Goal: Transaction & Acquisition: Purchase product/service

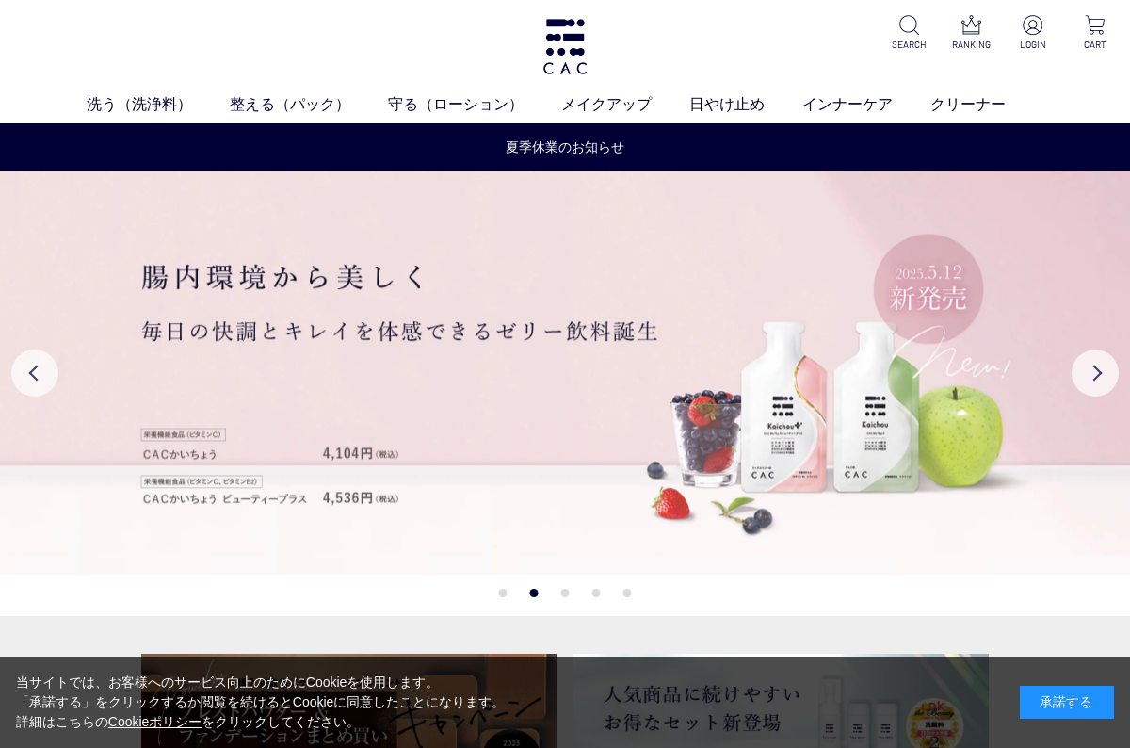
click at [1049, 700] on div "承諾する" at bounding box center [1067, 701] width 94 height 33
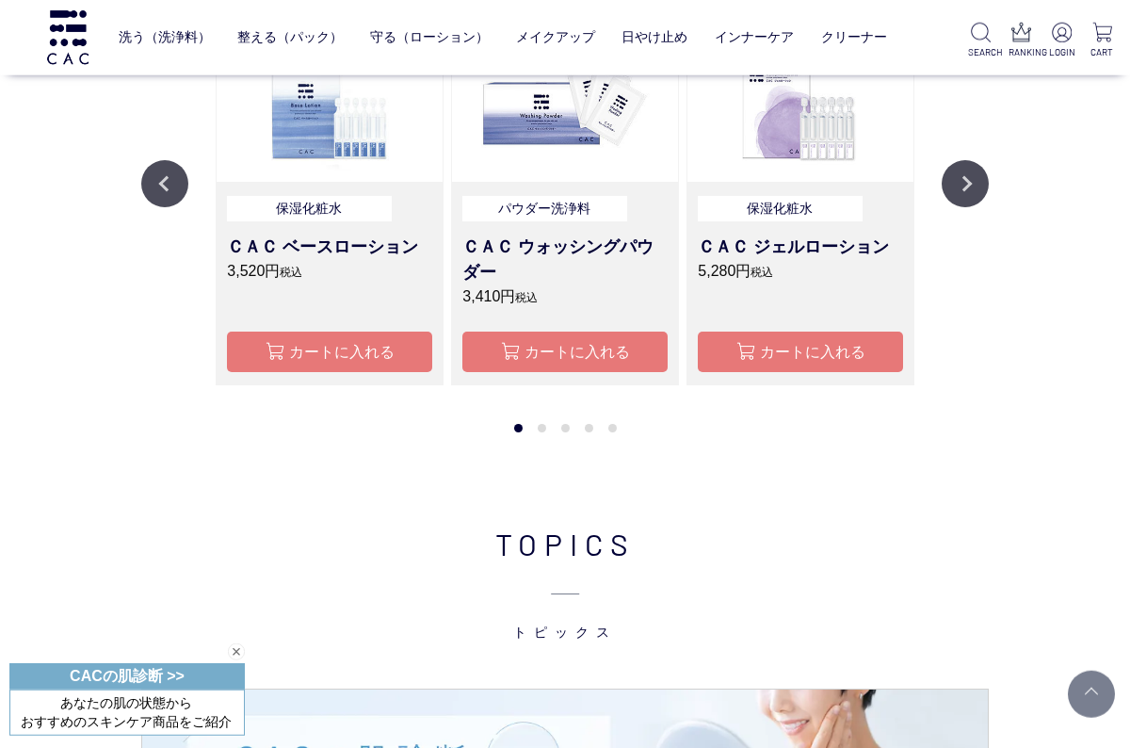
scroll to position [1551, 0]
click at [985, 186] on button "Next" at bounding box center [964, 182] width 47 height 47
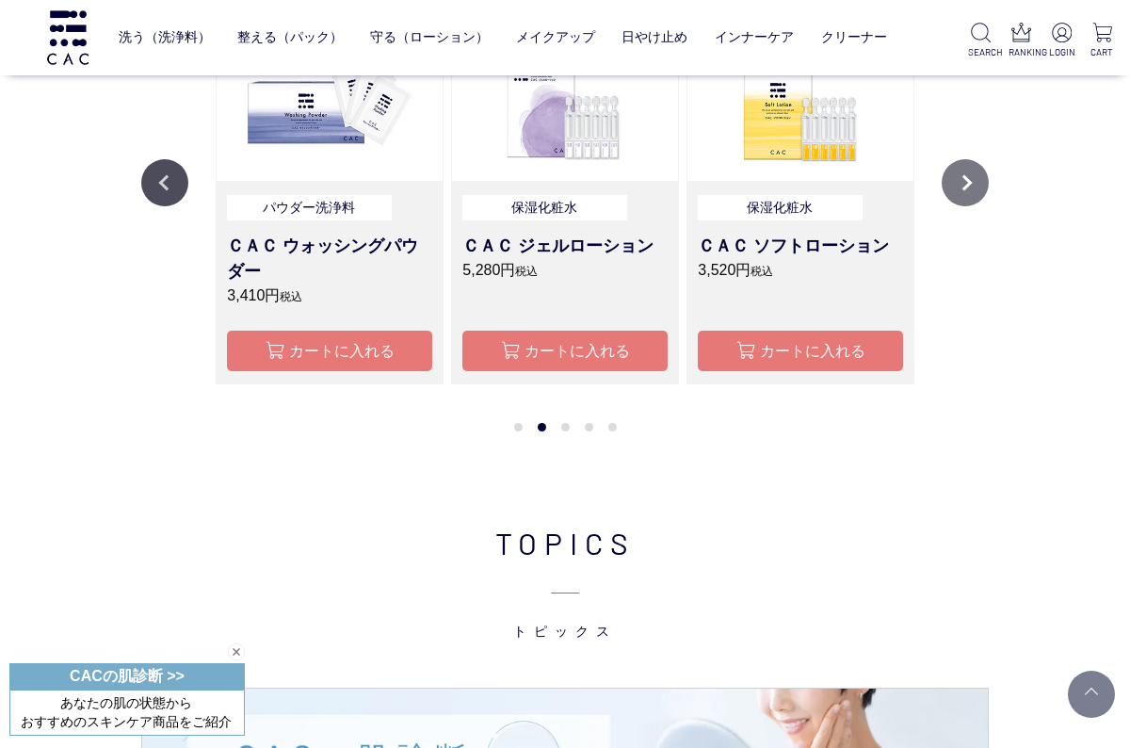
click at [968, 184] on button "Next" at bounding box center [964, 182] width 47 height 47
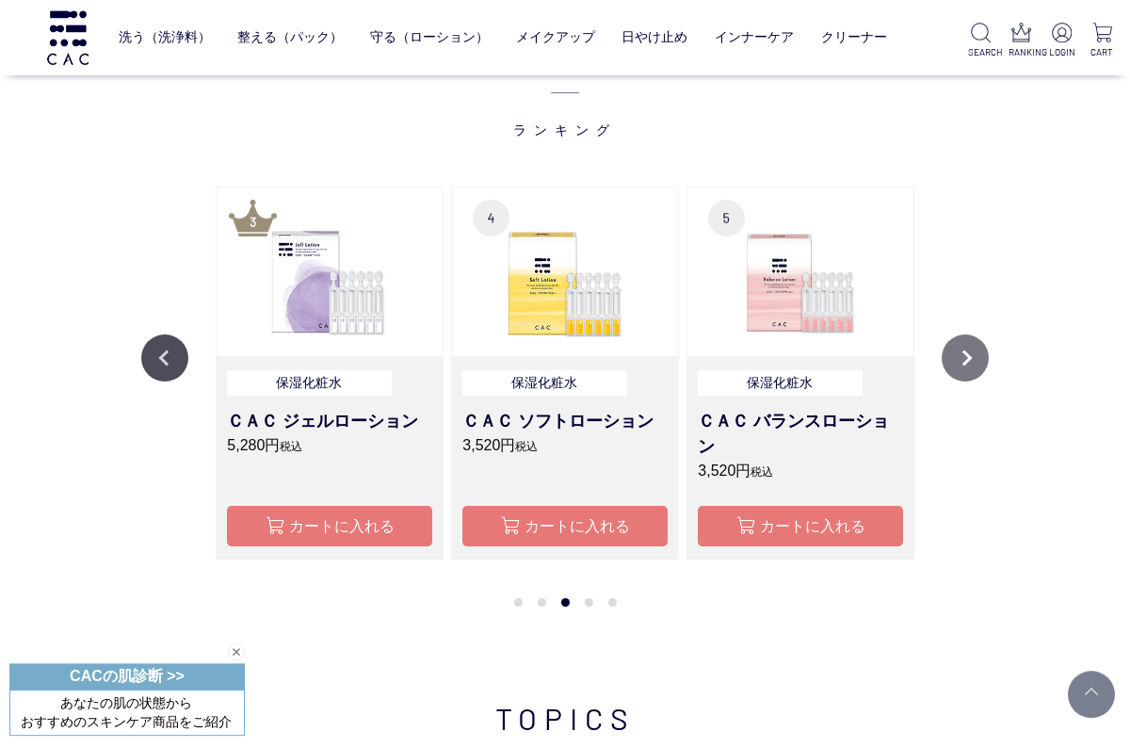
scroll to position [1373, 0]
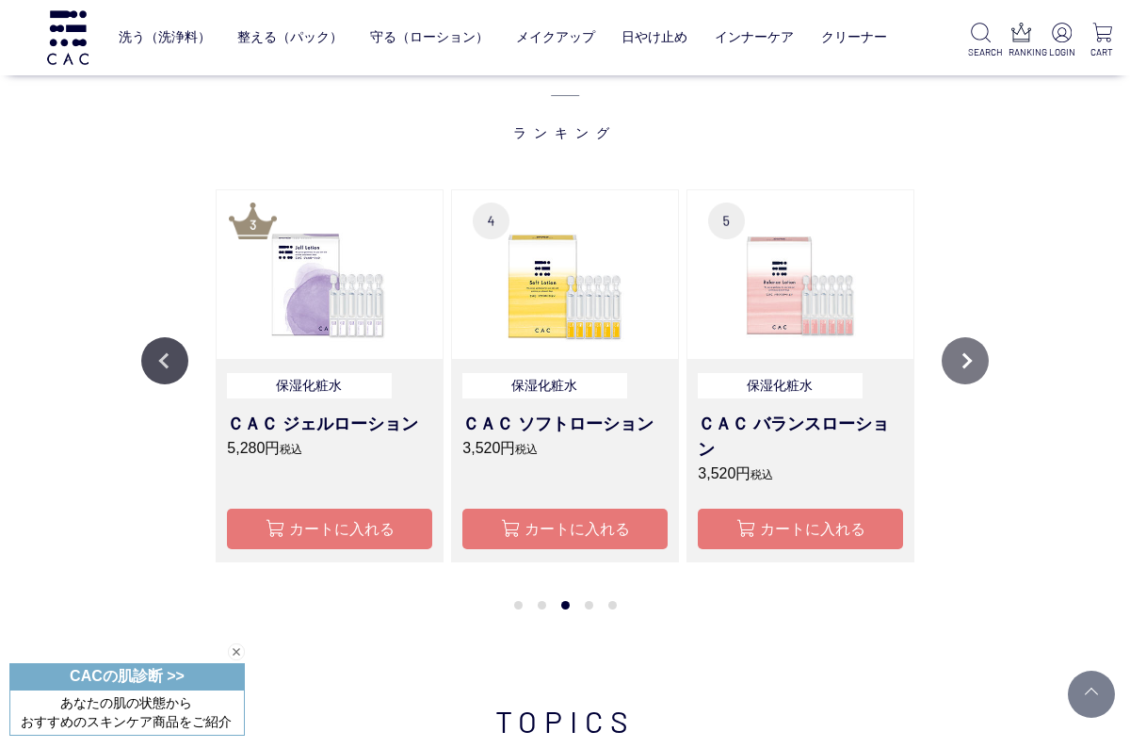
click at [977, 355] on button "Next" at bounding box center [964, 360] width 47 height 47
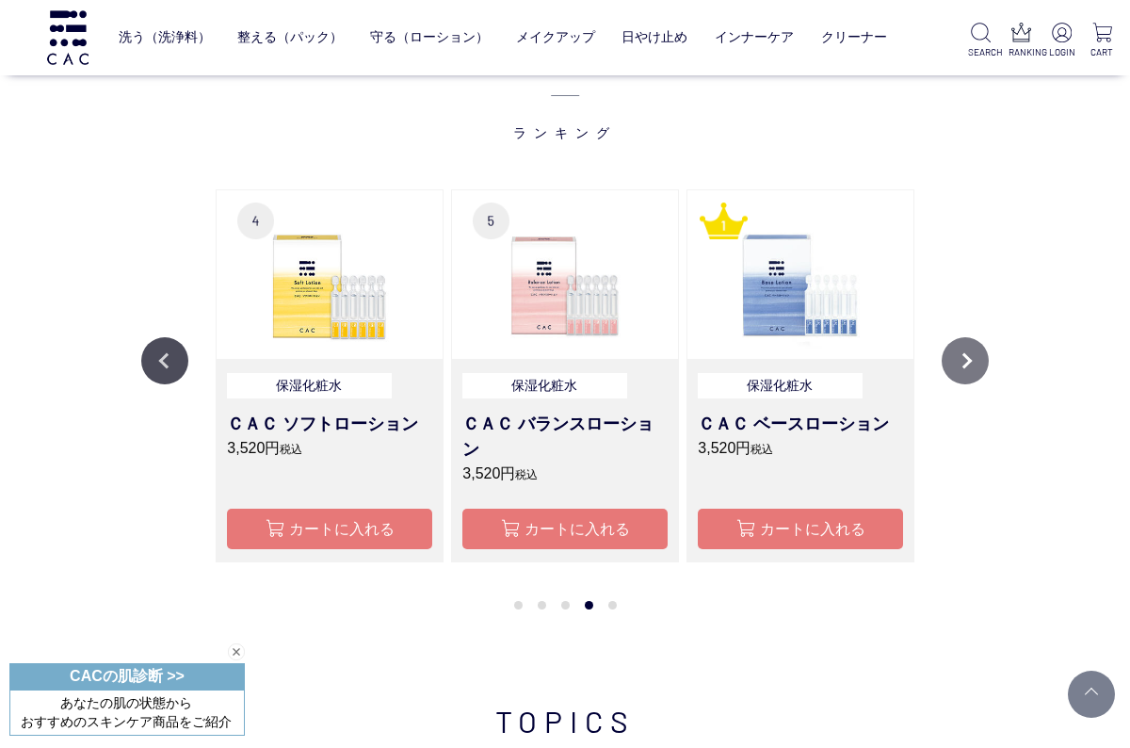
click at [973, 370] on button "Next" at bounding box center [964, 360] width 47 height 47
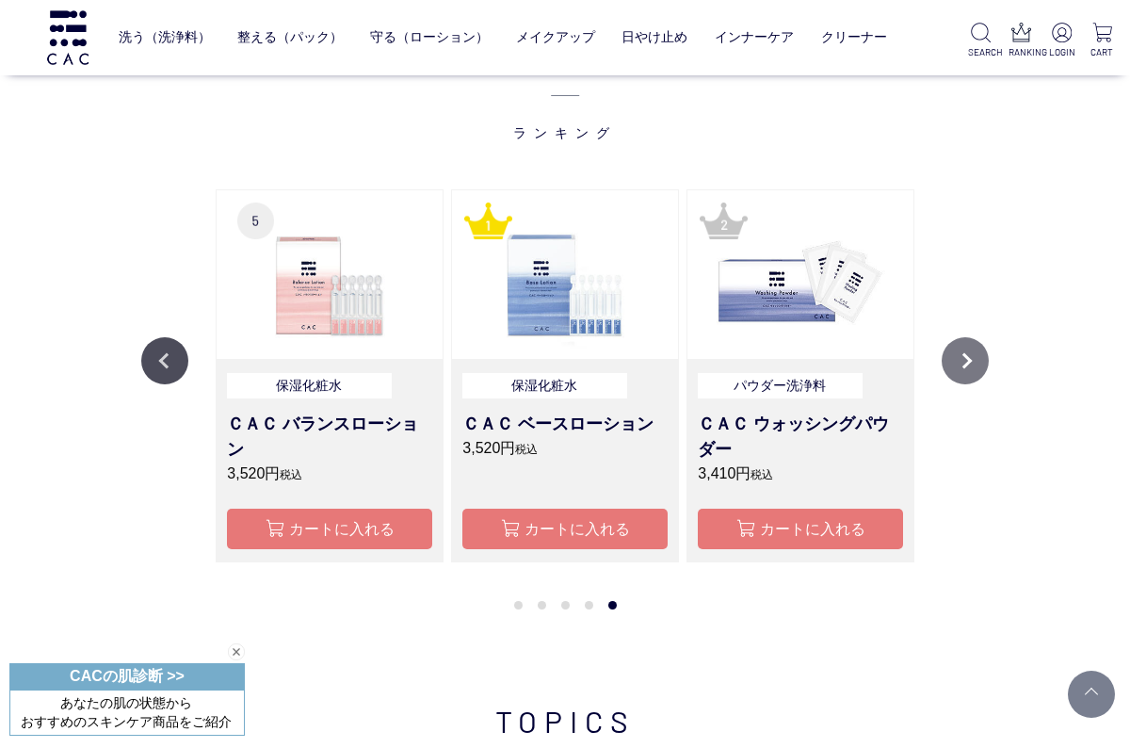
click at [968, 369] on button "Next" at bounding box center [964, 360] width 47 height 47
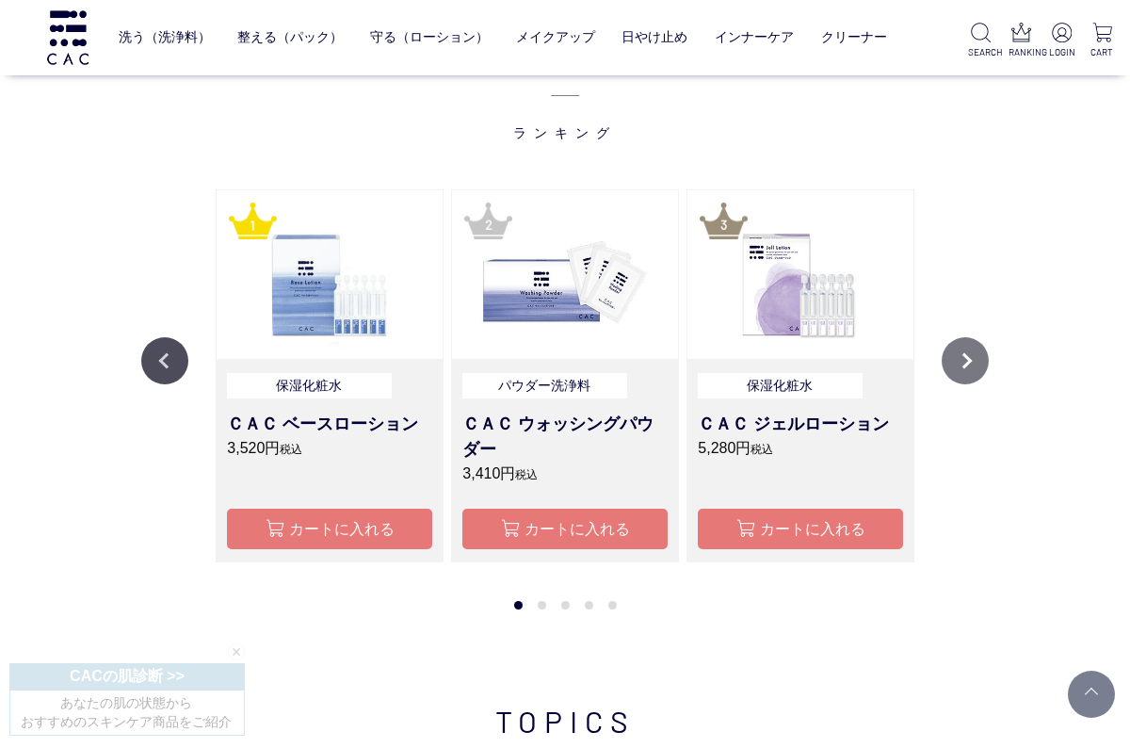
click at [979, 355] on button "Next" at bounding box center [964, 360] width 47 height 47
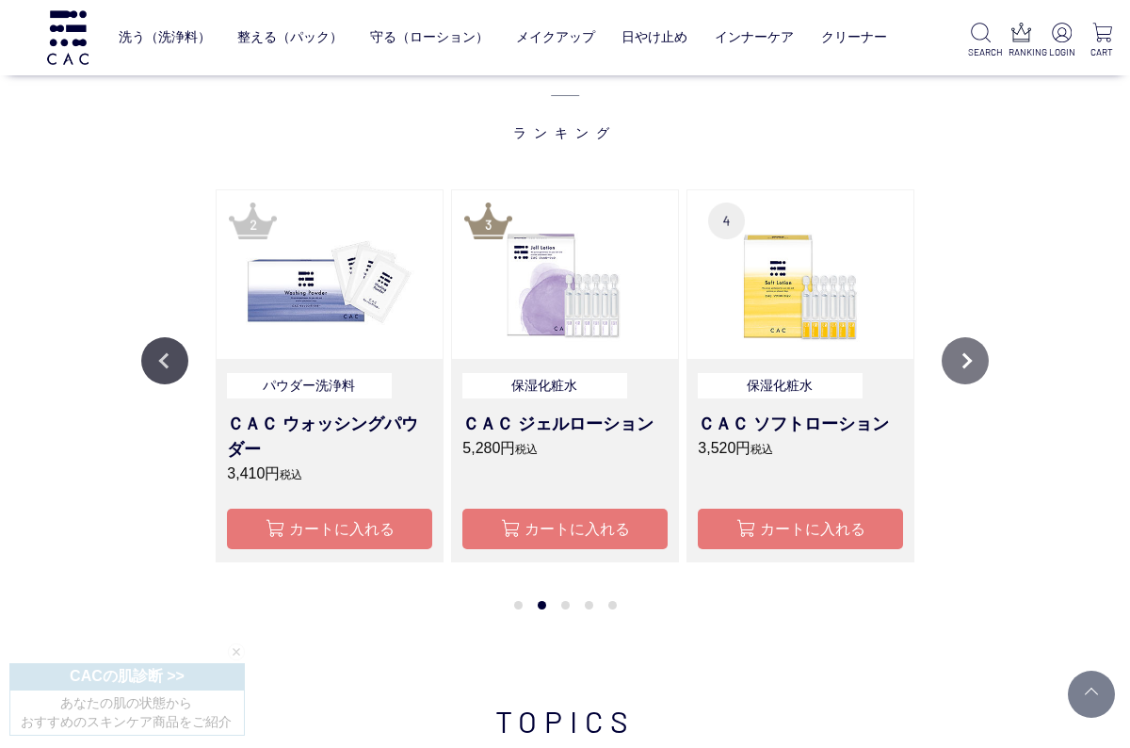
click at [984, 364] on button "Next" at bounding box center [964, 360] width 47 height 47
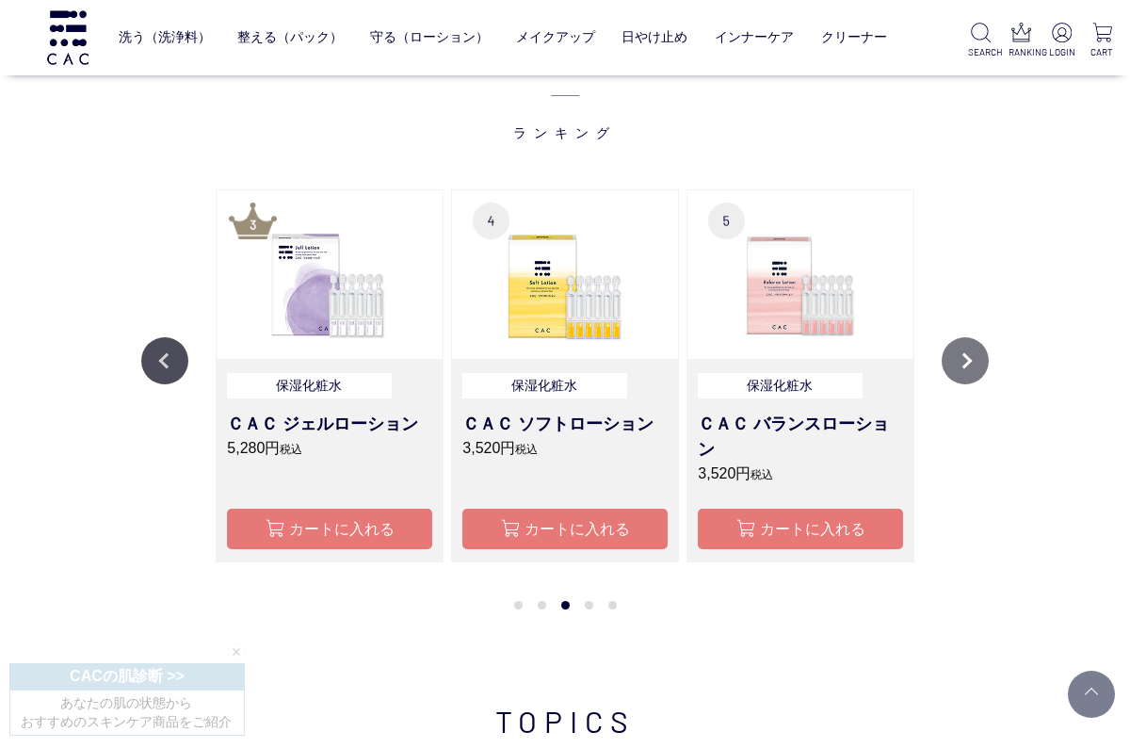
click at [980, 366] on button "Next" at bounding box center [964, 360] width 47 height 47
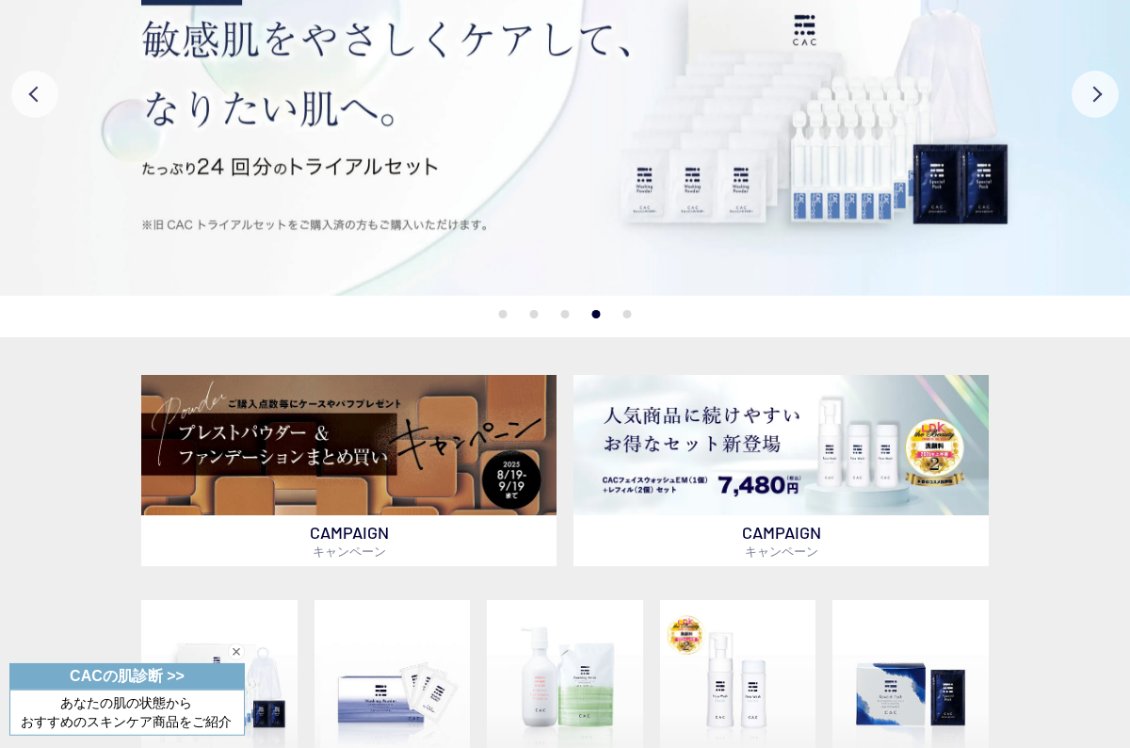
scroll to position [0, 0]
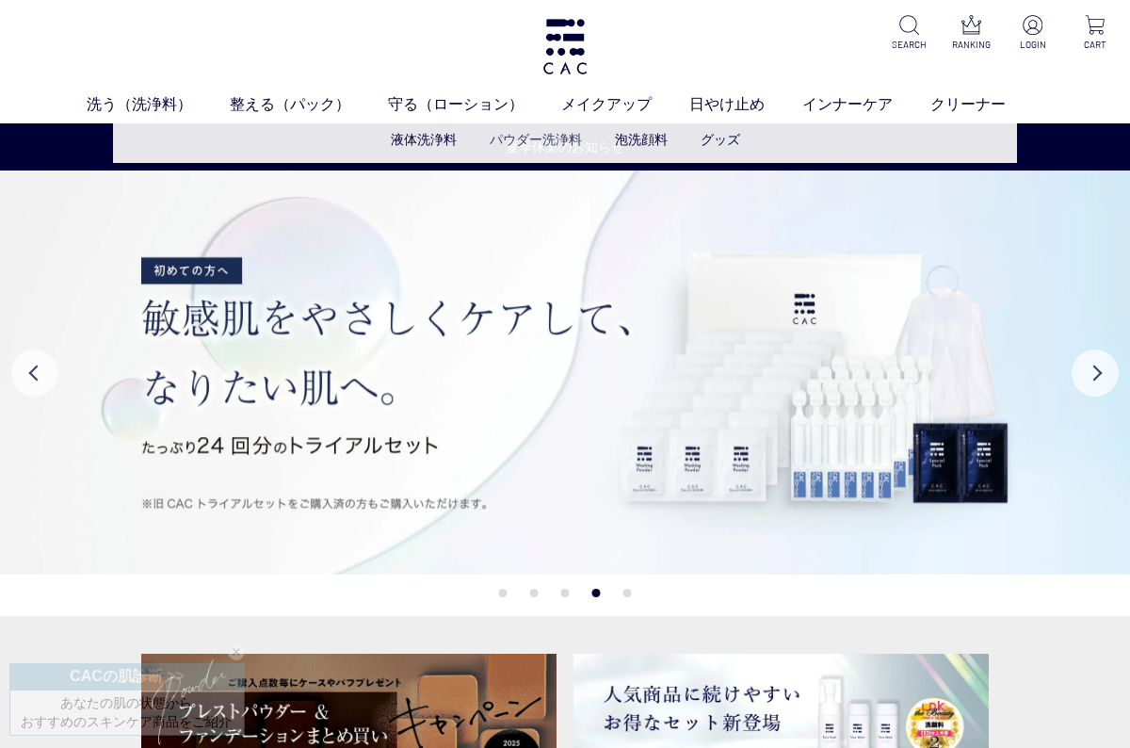
click at [536, 141] on link "パウダー洗浄料" at bounding box center [536, 139] width 92 height 15
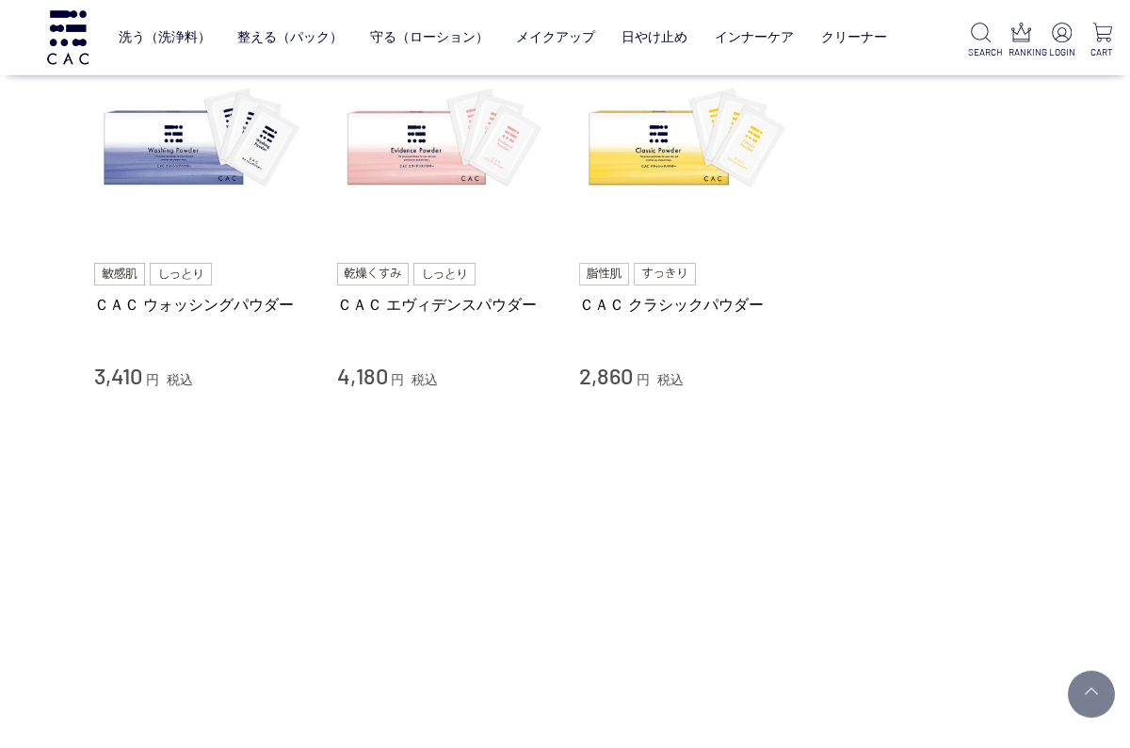
scroll to position [217, 0]
click at [671, 153] on img at bounding box center [686, 140] width 215 height 215
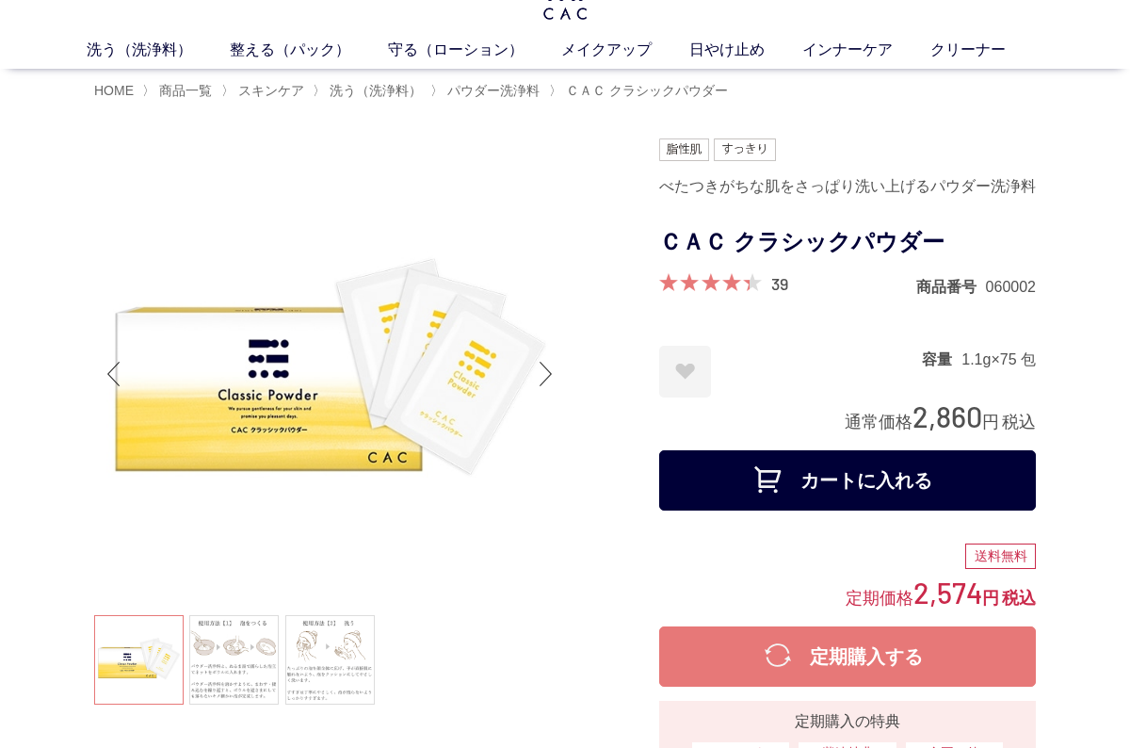
scroll to position [56, 0]
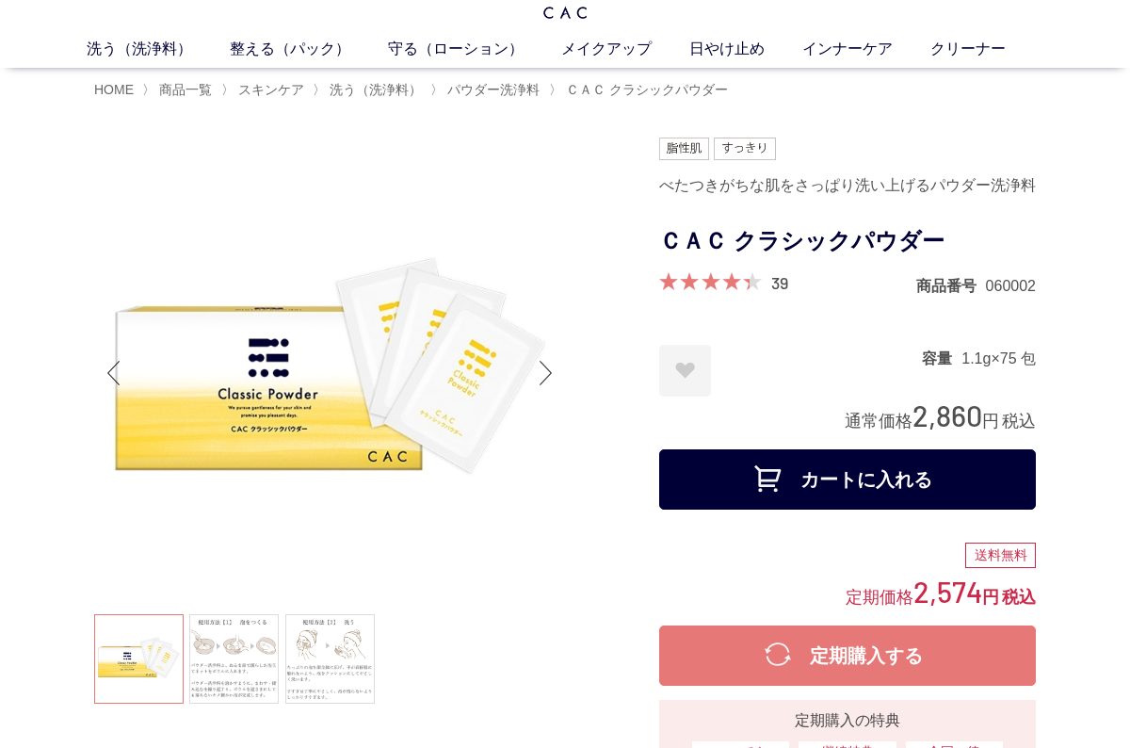
click at [848, 477] on button "カートに入れる" at bounding box center [847, 479] width 377 height 60
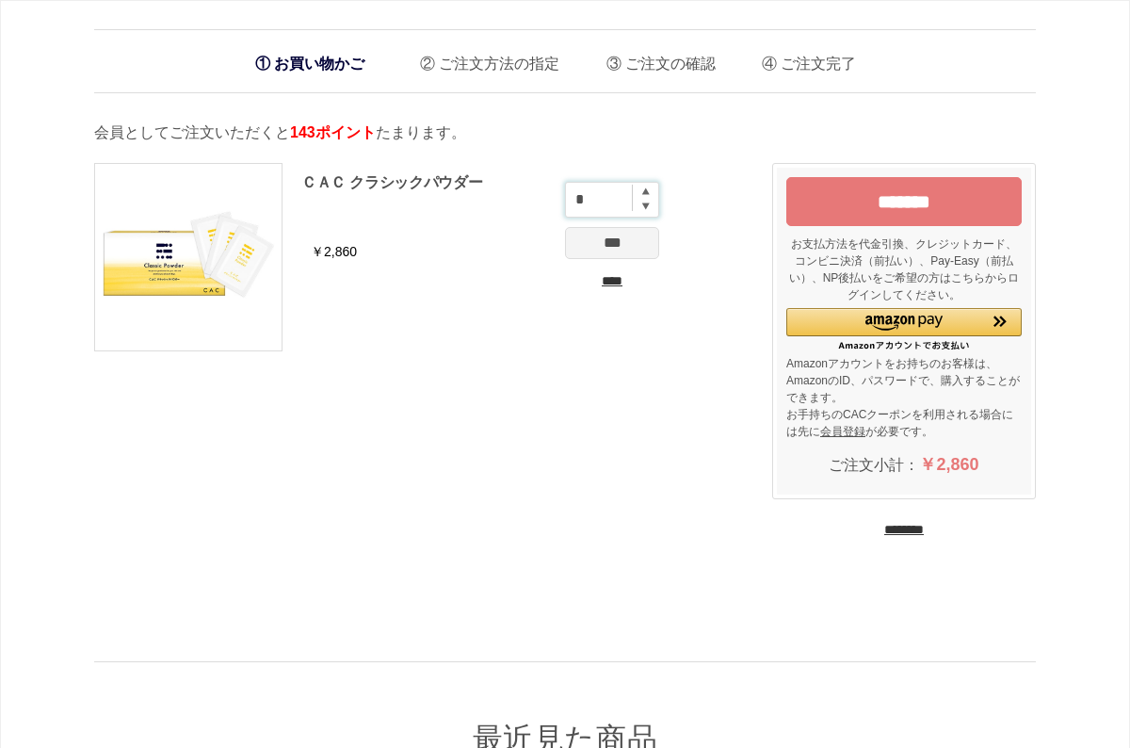
click at [637, 201] on input "*" at bounding box center [612, 200] width 94 height 36
type input "*"
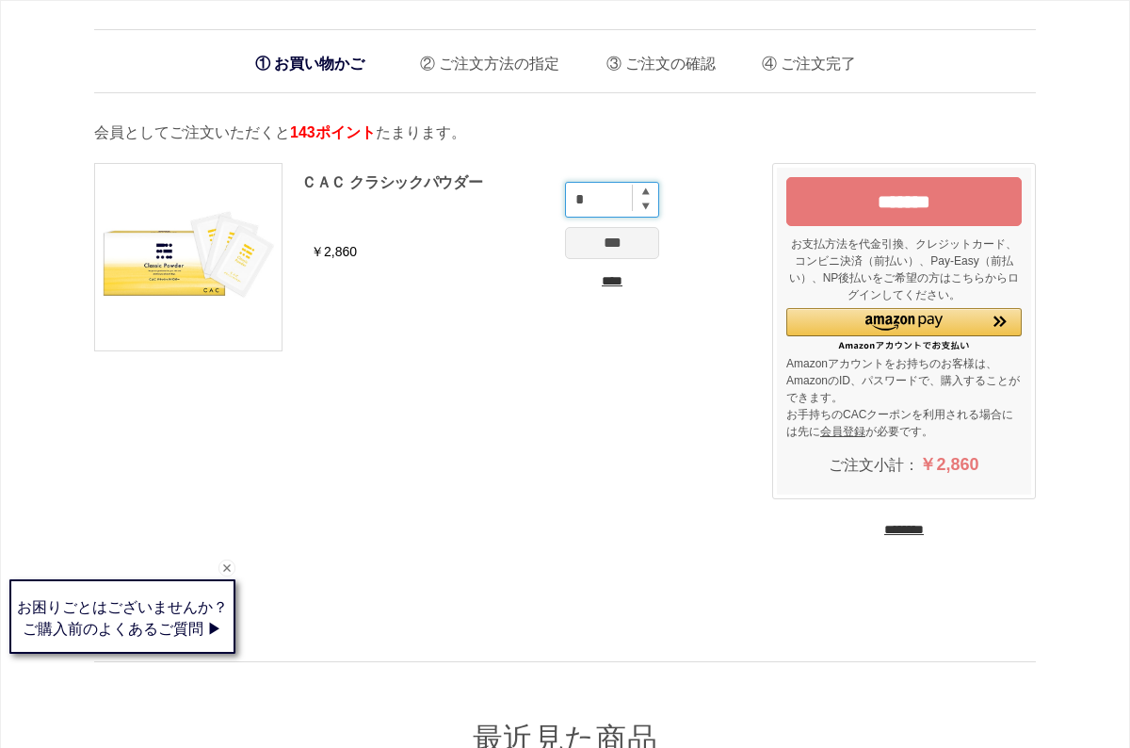
type input "*"
click at [620, 249] on input "***" at bounding box center [612, 243] width 94 height 32
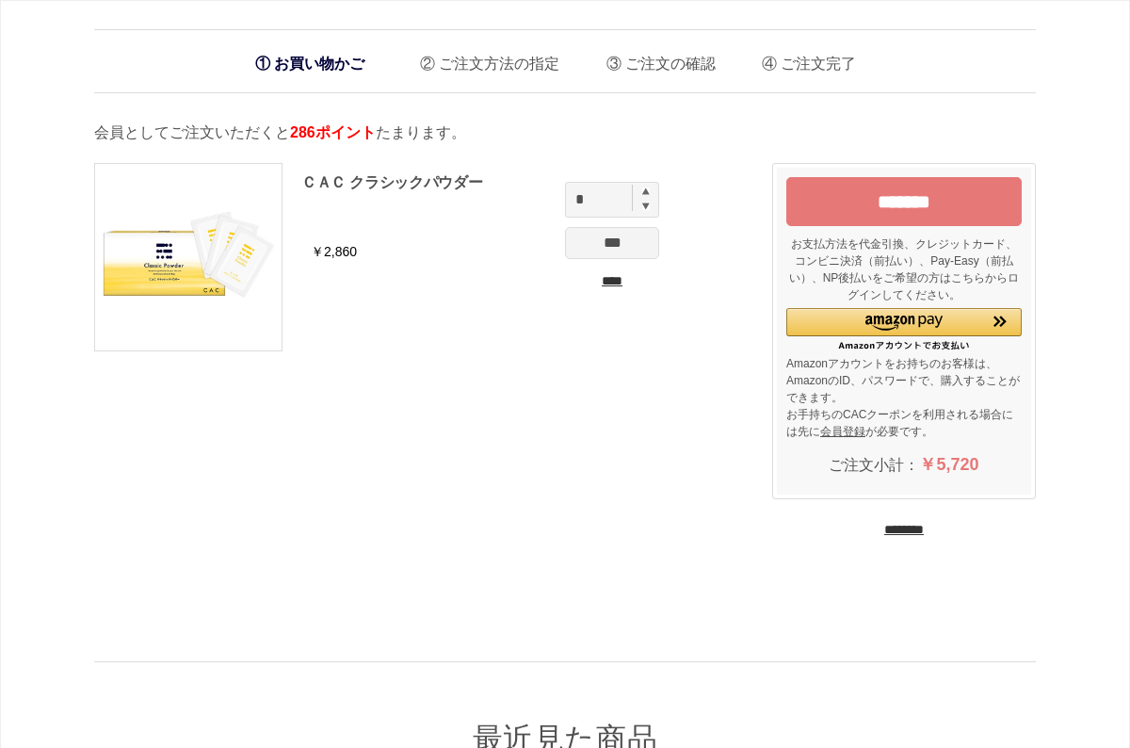
click at [954, 200] on input "*******" at bounding box center [903, 201] width 235 height 49
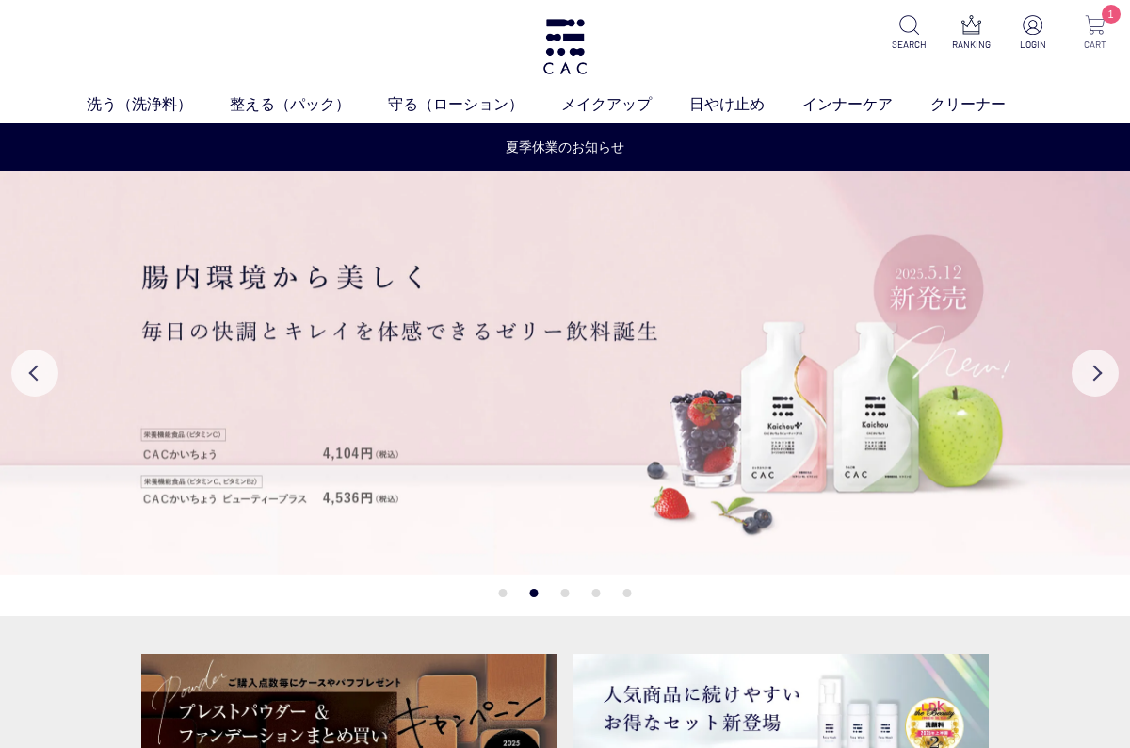
click at [1089, 34] on img at bounding box center [1095, 25] width 20 height 20
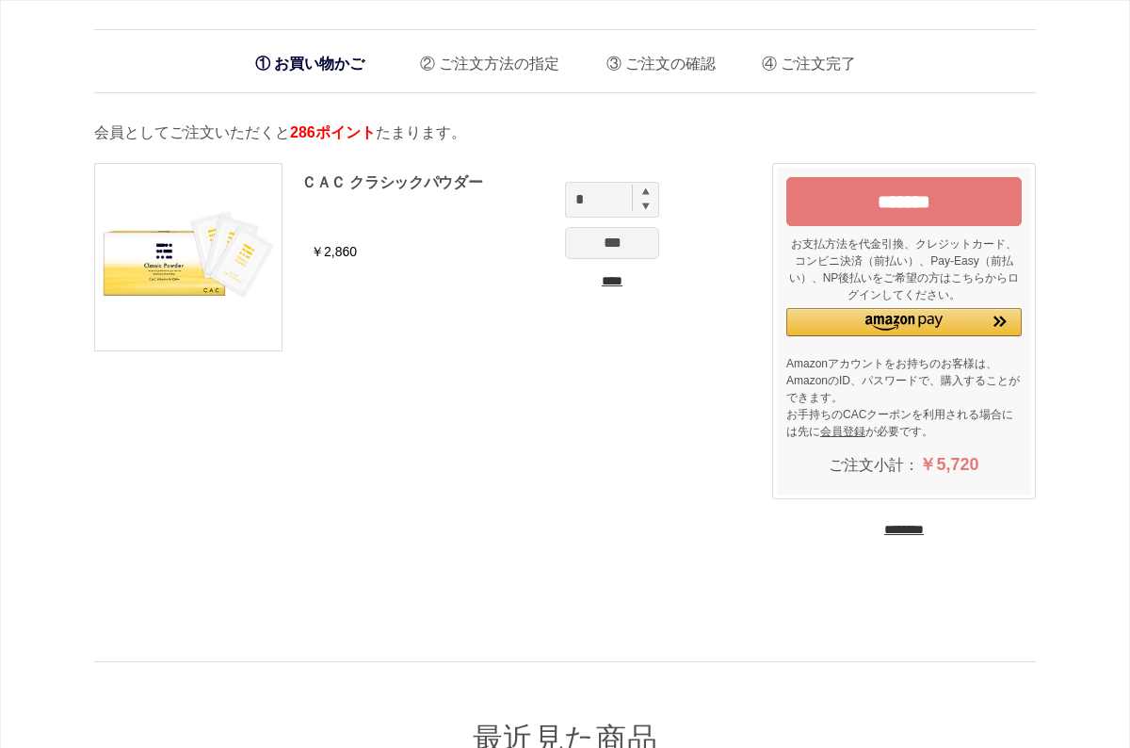
click at [909, 330] on img "Amazon Pay - Amazonアカウントをお使いください" at bounding box center [903, 322] width 76 height 15
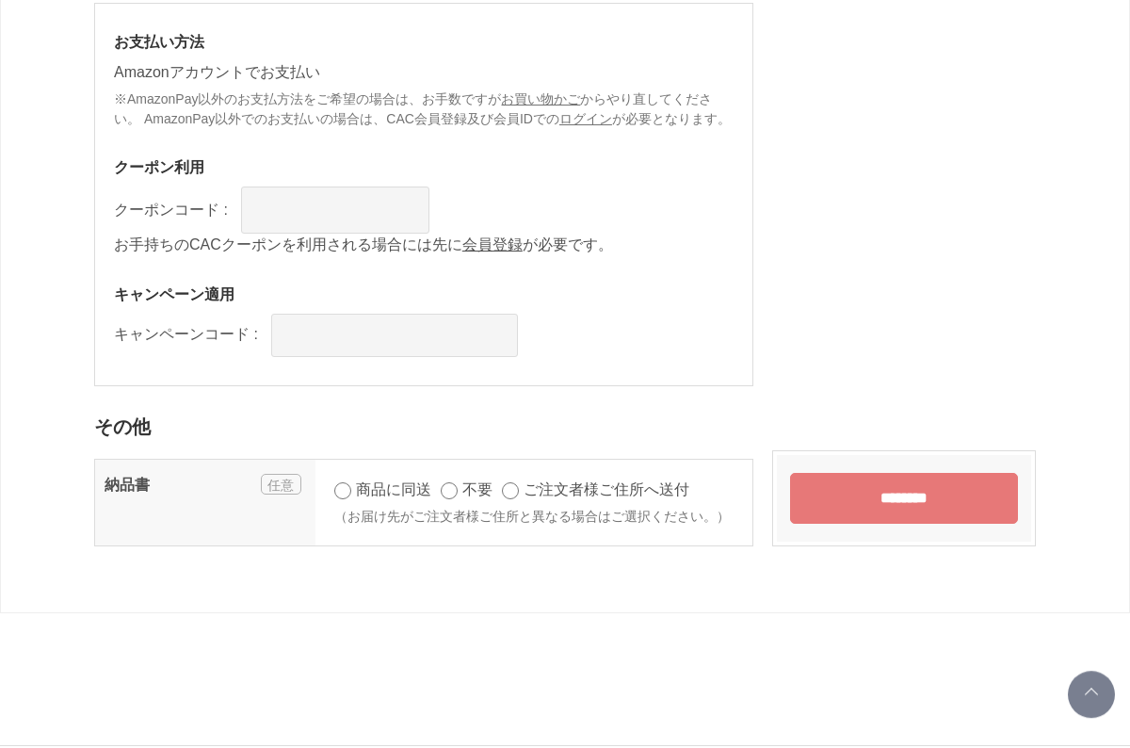
scroll to position [1189, 0]
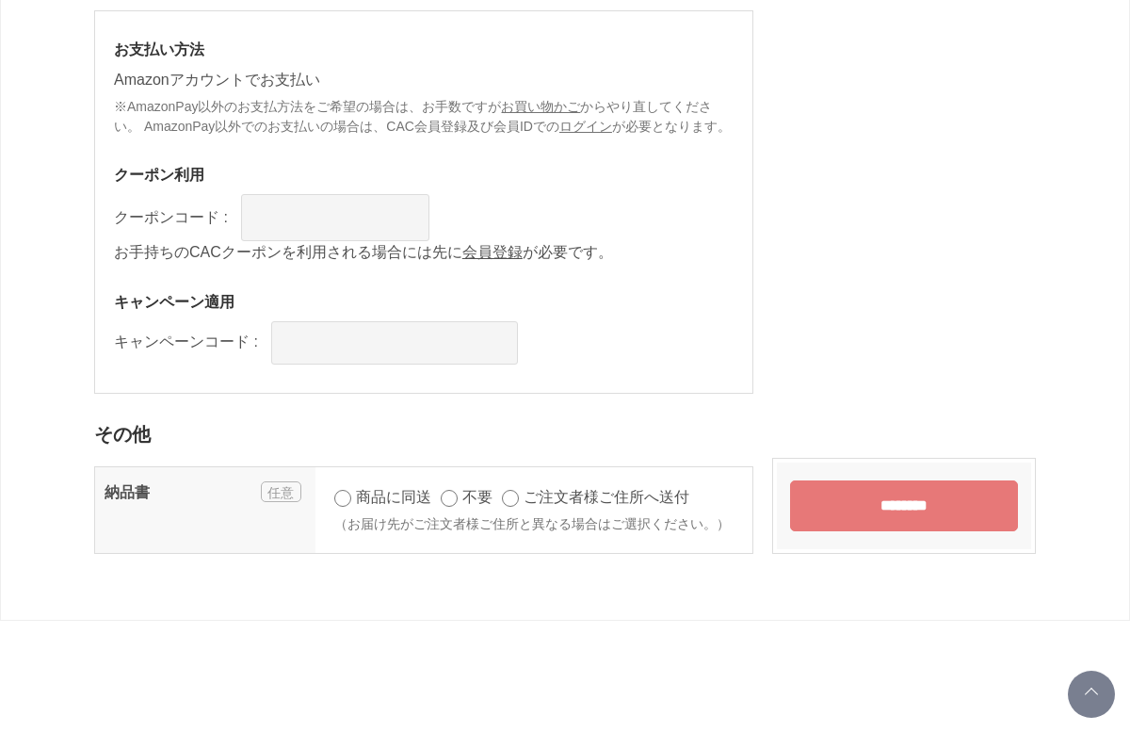
click at [908, 531] on input "********" at bounding box center [904, 505] width 228 height 51
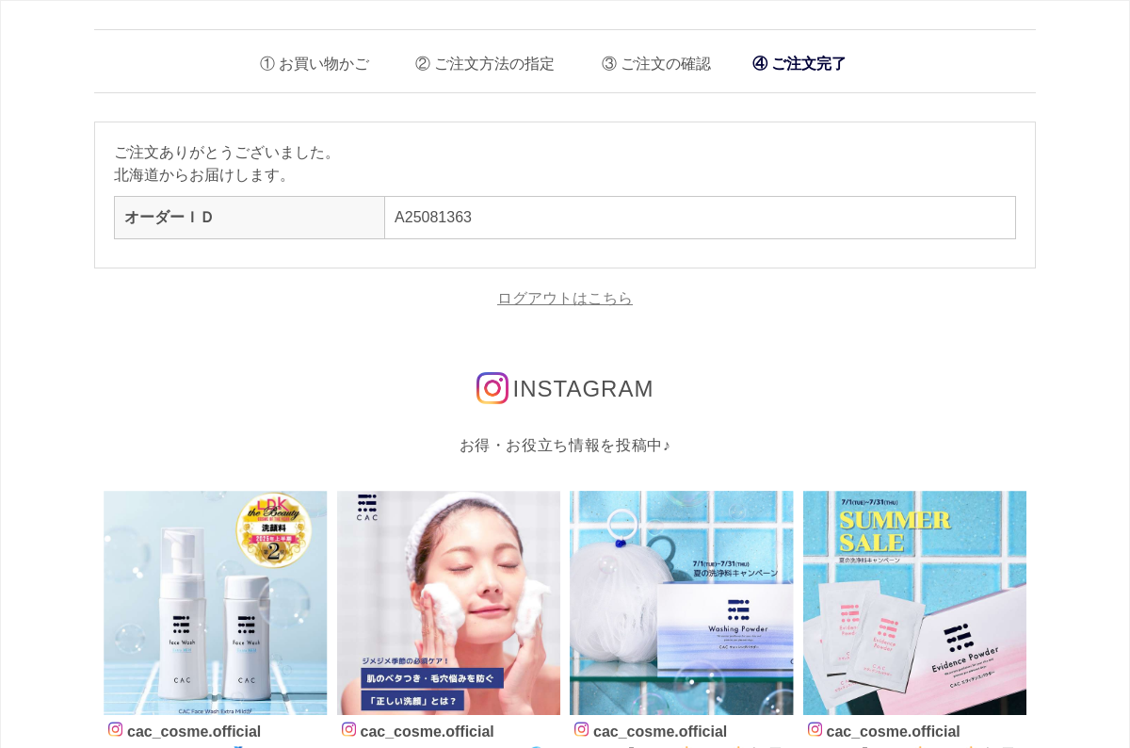
click at [579, 301] on link "ログアウトはこちら" at bounding box center [565, 298] width 136 height 16
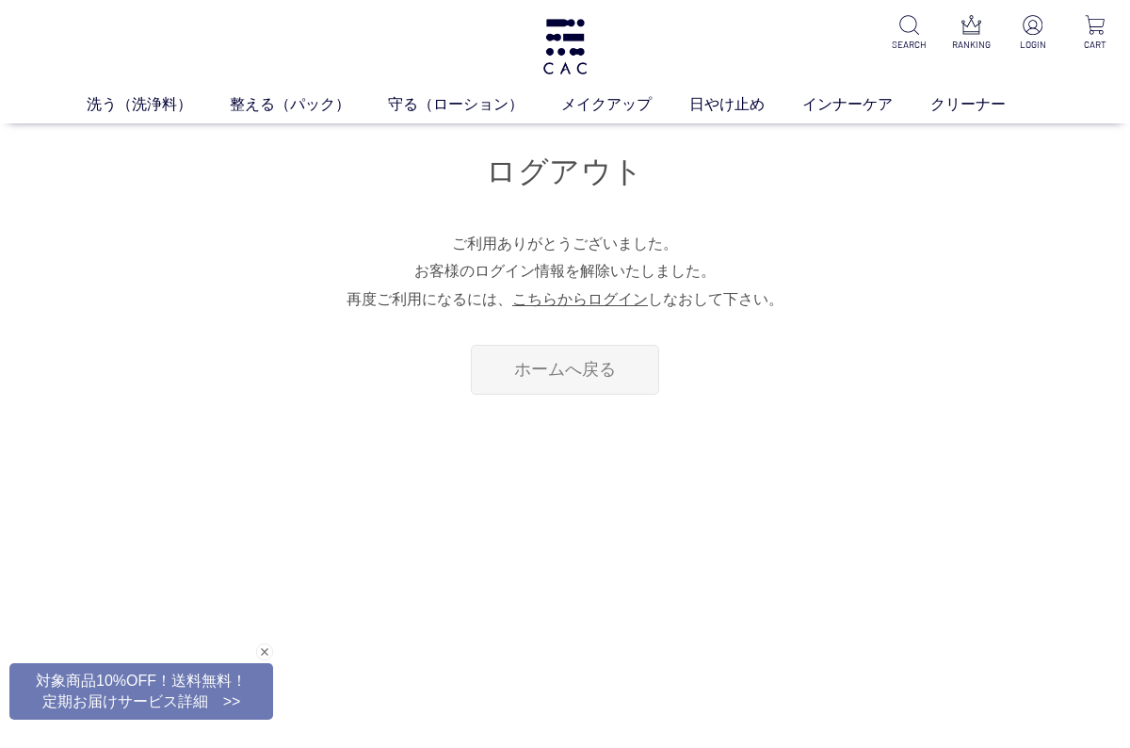
click at [614, 368] on link "ホームへ戻る" at bounding box center [565, 370] width 188 height 50
